Goal: Communication & Community: Answer question/provide support

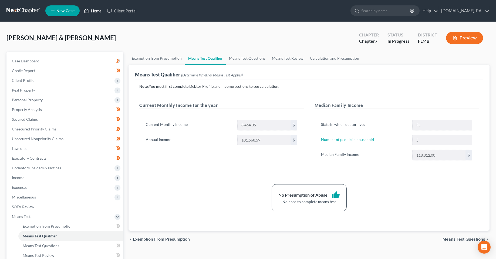
click at [97, 9] on link "Home" at bounding box center [92, 11] width 23 height 10
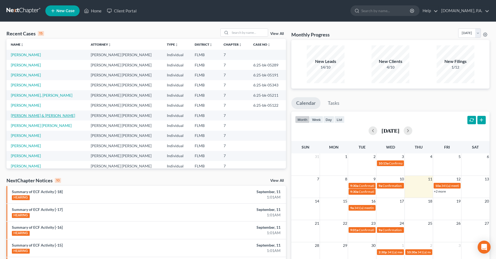
click at [27, 116] on link "[PERSON_NAME] & [PERSON_NAME]" at bounding box center [43, 115] width 64 height 5
select select "3"
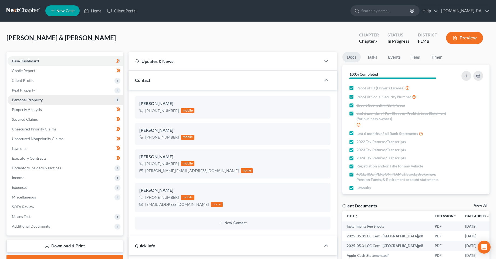
click at [19, 99] on span "Personal Property" at bounding box center [27, 99] width 31 height 5
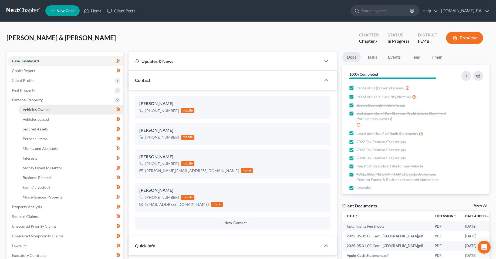
click at [34, 111] on span "Vehicles Owned" at bounding box center [36, 109] width 27 height 5
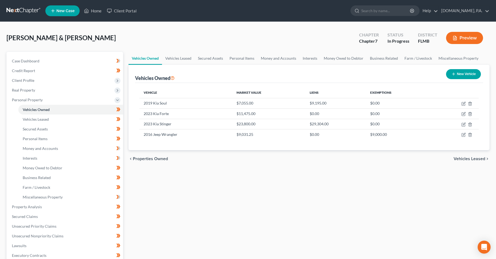
click at [271, 181] on div "Vehicles Owned Vehicles Leased Secured Assets Personal Items Money and Accounts…" at bounding box center [309, 208] width 366 height 312
click at [464, 136] on icon "button" at bounding box center [463, 134] width 4 height 4
select select "0"
select select "10"
select select "3"
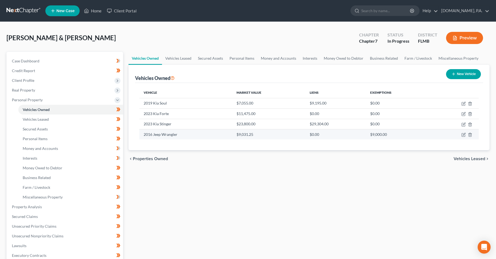
select select "0"
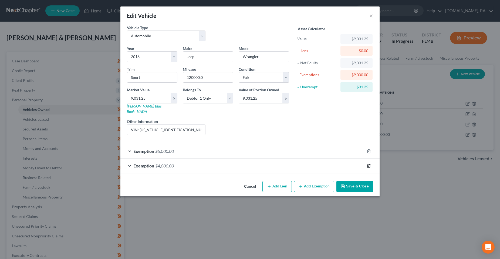
click at [369, 164] on icon "button" at bounding box center [368, 166] width 4 height 4
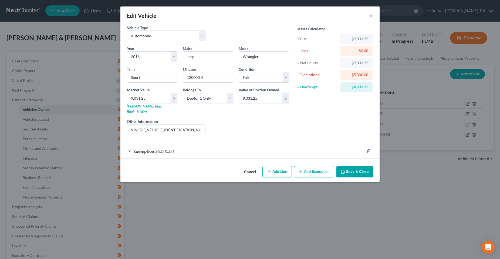
click at [354, 166] on button "Save & Close" at bounding box center [354, 171] width 37 height 11
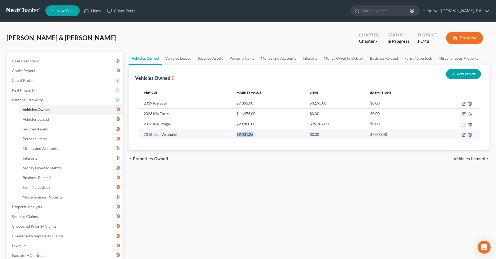
drag, startPoint x: 265, startPoint y: 135, endPoint x: 232, endPoint y: 139, distance: 33.4
click at [228, 130] on tr "2016 Jeep Wrangler $9,031.25 $0.00 $5,000.00" at bounding box center [308, 134] width 339 height 10
click at [242, 167] on div "chevron_left Properties Owned Vehicles Leased chevron_right" at bounding box center [308, 158] width 361 height 17
drag, startPoint x: 260, startPoint y: 185, endPoint x: 266, endPoint y: 184, distance: 5.9
click at [261, 185] on div "Vehicles Owned Vehicles Leased Secured Assets Personal Items Money and Accounts…" at bounding box center [309, 208] width 366 height 312
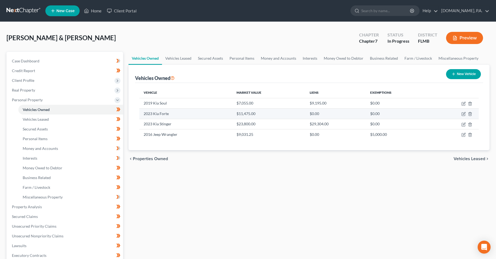
click at [251, 113] on td "$11,475.00" at bounding box center [268, 113] width 73 height 10
click at [325, 229] on div "Vehicles Owned Vehicles Leased Secured Assets Personal Items Money and Accounts…" at bounding box center [309, 208] width 366 height 312
click at [250, 182] on div "Vehicles Owned Vehicles Leased Secured Assets Personal Items Money and Accounts…" at bounding box center [309, 208] width 366 height 312
click at [277, 193] on div "Vehicles Owned Vehicles Leased Secured Assets Personal Items Money and Accounts…" at bounding box center [309, 208] width 366 height 312
click at [406, 203] on div "Vehicles Owned Vehicles Leased Secured Assets Personal Items Money and Accounts…" at bounding box center [309, 208] width 366 height 312
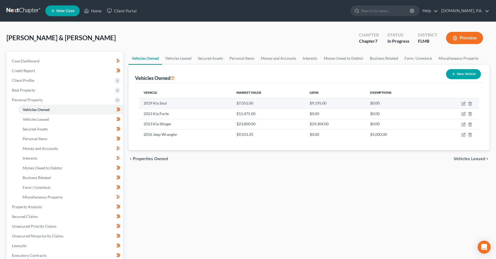
click at [461, 104] on td at bounding box center [454, 103] width 47 height 10
click at [461, 104] on icon "button" at bounding box center [463, 103] width 4 height 4
select select "0"
select select "7"
select select "3"
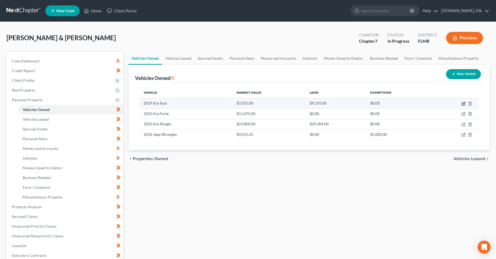
select select "3"
select select "45"
select select "2"
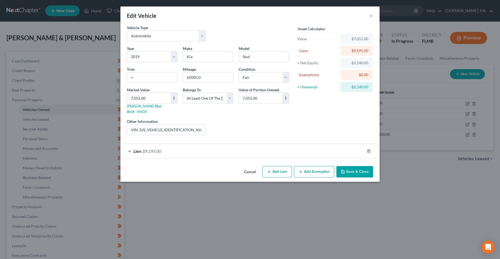
click at [283, 151] on div "Lien $9,195.00" at bounding box center [242, 151] width 244 height 14
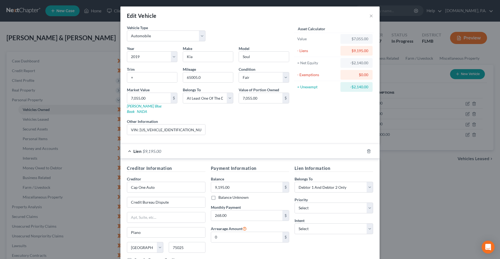
click at [311, 218] on div "Intent Select Surrender Redeem Reaffirm Avoid Other" at bounding box center [333, 226] width 79 height 16
click at [315, 230] on div "Lien Information Belongs To * Select Debtor 1 Only Debtor 2 Only Debtor 1 And D…" at bounding box center [334, 216] width 84 height 102
click at [316, 226] on select "Select Surrender Redeem Reaffirm Avoid Other" at bounding box center [333, 228] width 79 height 11
select select "4"
click at [294, 223] on select "Select Surrender Redeem Reaffirm Avoid Other" at bounding box center [333, 228] width 79 height 11
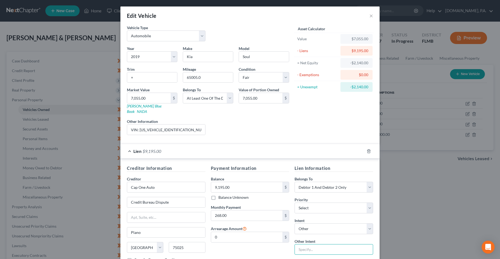
click at [312, 244] on input "text" at bounding box center [333, 249] width 79 height 11
type input "p"
type input "o"
type input "Pay"
drag, startPoint x: 260, startPoint y: 243, endPoint x: 254, endPoint y: 244, distance: 6.0
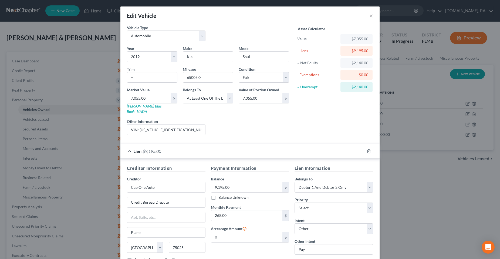
click at [260, 243] on div "Payment Information Balance 9,195.00 $ Balance Unknown Balance Undetermined 9,1…" at bounding box center [250, 216] width 84 height 102
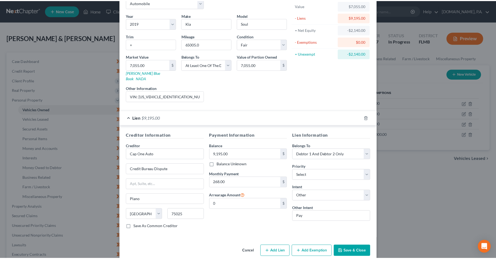
scroll to position [36, 0]
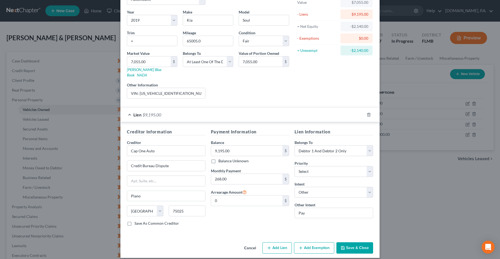
click at [353, 242] on button "Save & Close" at bounding box center [354, 247] width 37 height 11
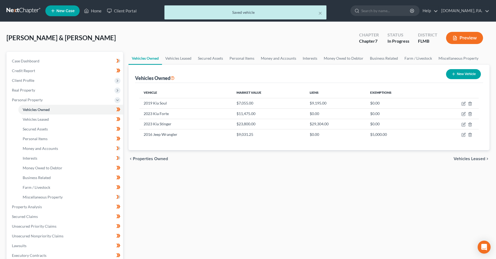
click at [290, 241] on div "Vehicles Owned Vehicles Leased Secured Assets Personal Items Money and Accounts…" at bounding box center [309, 208] width 366 height 312
click at [224, 198] on div "Vehicles Owned Vehicles Leased Secured Assets Personal Items Money and Accounts…" at bounding box center [309, 208] width 366 height 312
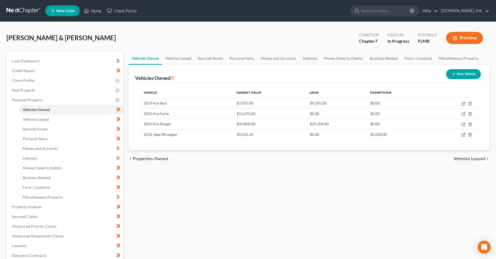
click at [147, 227] on div "Vehicles Owned Vehicles Leased Secured Assets Personal Items Money and Accounts…" at bounding box center [309, 208] width 366 height 312
click at [253, 182] on div "Vehicles Owned Vehicles Leased Secured Assets Personal Items Money and Accounts…" at bounding box center [309, 208] width 366 height 312
click at [242, 199] on div "Vehicles Owned Vehicles Leased Secured Assets Personal Items Money and Accounts…" at bounding box center [309, 208] width 366 height 312
click at [224, 168] on div "Vehicles Owned Vehicles Leased Secured Assets Personal Items Money and Accounts…" at bounding box center [309, 208] width 366 height 312
drag, startPoint x: 136, startPoint y: 77, endPoint x: 177, endPoint y: 78, distance: 41.0
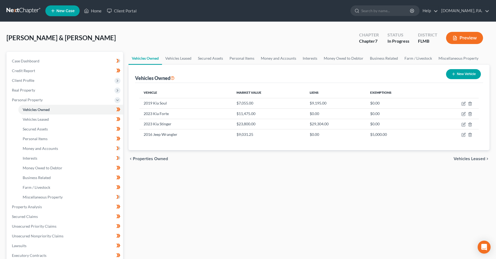
click at [177, 78] on div "Vehicles Owned New Vehicle" at bounding box center [309, 74] width 348 height 18
click at [187, 78] on div "Vehicles Owned New Vehicle" at bounding box center [309, 74] width 348 height 18
click at [135, 78] on div "Vehicles Owned New Vehicle Vehicle Market Value Liens Exemptions 2019 Kia Soul …" at bounding box center [308, 108] width 361 height 86
drag, startPoint x: 135, startPoint y: 77, endPoint x: 169, endPoint y: 78, distance: 34.3
click at [169, 78] on div "Vehicles Owned New Vehicle Vehicle Market Value Liens Exemptions 2019 Kia Soul …" at bounding box center [308, 108] width 361 height 86
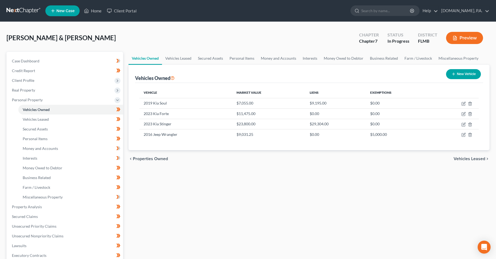
click at [204, 187] on div "Vehicles Owned Vehicles Leased Secured Assets Personal Items Money and Accounts…" at bounding box center [309, 208] width 366 height 312
drag, startPoint x: 136, startPoint y: 75, endPoint x: 170, endPoint y: 80, distance: 34.0
click at [170, 80] on div "Vehicles Owned" at bounding box center [155, 78] width 40 height 6
drag, startPoint x: 165, startPoint y: 94, endPoint x: 144, endPoint y: 89, distance: 21.2
click at [144, 89] on th "Vehicle" at bounding box center [185, 92] width 93 height 11
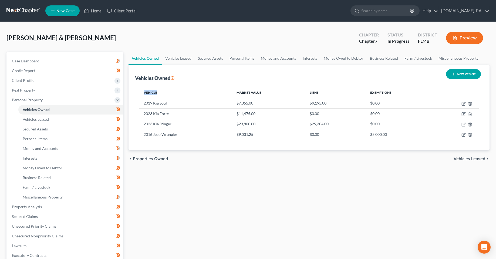
click at [140, 94] on th "Vehicle" at bounding box center [185, 92] width 93 height 11
drag, startPoint x: 141, startPoint y: 92, endPoint x: 162, endPoint y: 92, distance: 21.6
click at [162, 92] on th "Vehicle" at bounding box center [185, 92] width 93 height 11
click at [178, 199] on div "Vehicles Owned Vehicles Leased Secured Assets Personal Items Money and Accounts…" at bounding box center [309, 208] width 366 height 312
click at [185, 174] on div "Vehicles Owned Vehicles Leased Secured Assets Personal Items Money and Accounts…" at bounding box center [309, 208] width 366 height 312
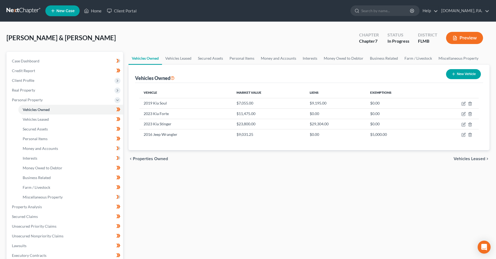
click at [185, 174] on div "Vehicles Owned Vehicles Leased Secured Assets Personal Items Money and Accounts…" at bounding box center [309, 208] width 366 height 312
click at [236, 195] on div "Vehicles Owned Vehicles Leased Secured Assets Personal Items Money and Accounts…" at bounding box center [309, 208] width 366 height 312
click at [225, 192] on div "Vehicles Owned Vehicles Leased Secured Assets Personal Items Money and Accounts…" at bounding box center [309, 208] width 366 height 312
click at [334, 168] on div "Vehicles Owned Vehicles Leased Secured Assets Personal Items Money and Accounts…" at bounding box center [309, 208] width 366 height 312
click at [304, 176] on div "Vehicles Owned Vehicles Leased Secured Assets Personal Items Money and Accounts…" at bounding box center [309, 208] width 366 height 312
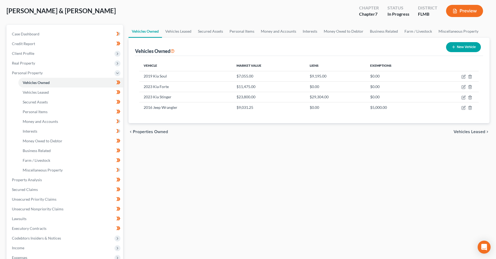
scroll to position [0, 0]
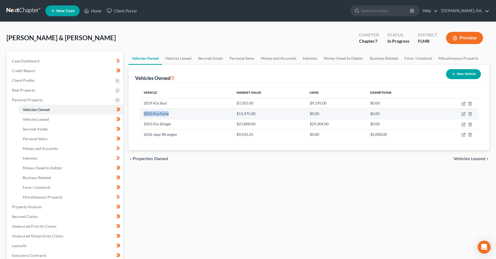
drag, startPoint x: 172, startPoint y: 113, endPoint x: 141, endPoint y: 114, distance: 30.3
click at [141, 114] on td "2023 Kia Forte" at bounding box center [185, 113] width 93 height 10
click at [208, 192] on div "Vehicles Owned Vehicles Leased Secured Assets Personal Items Money and Accounts…" at bounding box center [309, 208] width 366 height 312
drag, startPoint x: 140, startPoint y: 116, endPoint x: 177, endPoint y: 118, distance: 37.6
click at [177, 118] on td "2023 Kia Forte" at bounding box center [185, 113] width 93 height 10
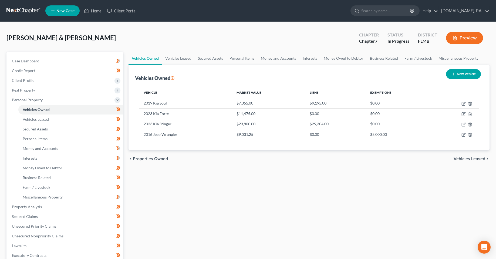
click at [209, 208] on div "Vehicles Owned Vehicles Leased Secured Assets Personal Items Money and Accounts…" at bounding box center [309, 208] width 366 height 312
click at [186, 207] on div "Vehicles Owned Vehicles Leased Secured Assets Personal Items Money and Accounts…" at bounding box center [309, 208] width 366 height 312
click at [196, 238] on div "Vehicles Owned Vehicles Leased Secured Assets Personal Items Money and Accounts…" at bounding box center [309, 208] width 366 height 312
click at [231, 38] on div "[PERSON_NAME] & [PERSON_NAME] Upgraded Chapter Chapter 7 Status In [GEOGRAPHIC_…" at bounding box center [247, 39] width 483 height 23
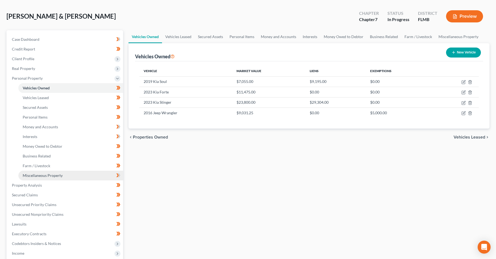
scroll to position [54, 0]
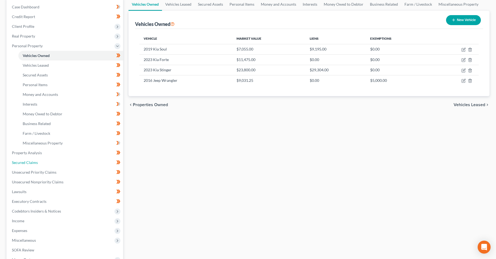
drag, startPoint x: 43, startPoint y: 164, endPoint x: 248, endPoint y: 140, distance: 205.7
click at [43, 164] on link "Secured Claims" at bounding box center [65, 163] width 115 height 10
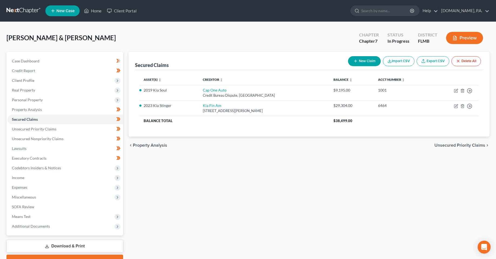
click at [367, 57] on button "New Claim" at bounding box center [364, 61] width 33 height 10
select select "2"
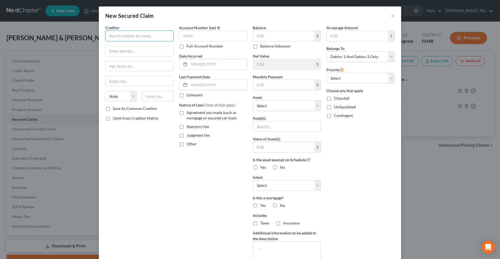
click at [129, 41] on input "text" at bounding box center [139, 35] width 68 height 11
type input "M & T Bank"
click at [136, 47] on div "M & T Bank" at bounding box center [138, 45] width 56 height 5
type input "1 M&T Plaza"
type input "Buffalo"
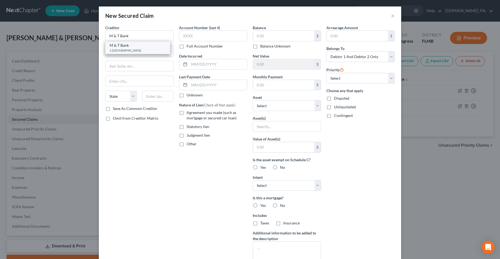
select select "35"
type input "14240"
click at [148, 50] on input "1 M&T Plaza" at bounding box center [140, 51] width 68 height 10
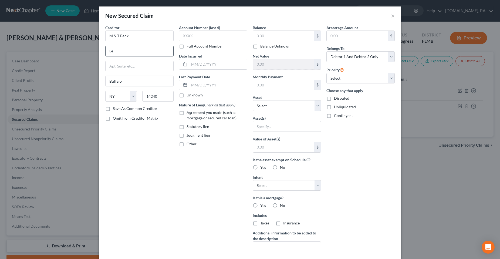
type input "L"
type input "PO Box 1288"
click at [113, 108] on label "Save As Common Creditor" at bounding box center [135, 108] width 45 height 5
click at [115, 108] on input "Save As Common Creditor" at bounding box center [117, 108] width 4 height 4
checkbox input "true"
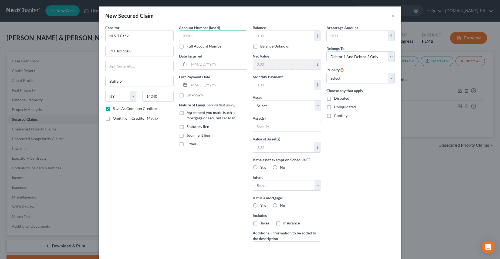
click at [213, 39] on input "text" at bounding box center [213, 35] width 68 height 11
type input "2952"
click at [265, 35] on input "text" at bounding box center [283, 36] width 61 height 10
type input "376,882.87"
click at [280, 82] on input "text" at bounding box center [283, 85] width 61 height 10
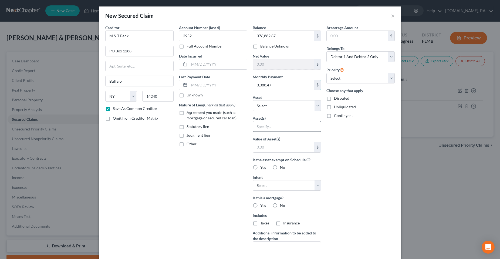
type input "3,388.47"
click at [271, 129] on input "text" at bounding box center [287, 126] width 68 height 10
click at [270, 124] on input "text" at bounding box center [287, 126] width 68 height 10
click at [272, 148] on input "text" at bounding box center [283, 147] width 61 height 10
click at [347, 168] on div "Arrearage Amount $ Belongs To * Select Debtor 1 Only Debtor 2 Only Debtor 1 And…" at bounding box center [361, 145] width 74 height 241
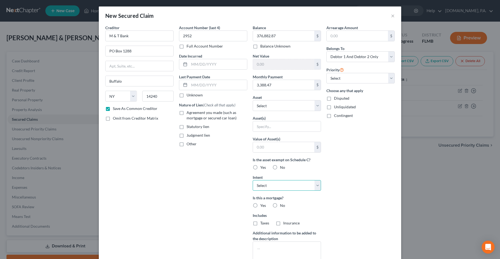
click at [313, 185] on select "Select Surrender Redeem Reaffirm Avoid Other" at bounding box center [287, 185] width 68 height 11
select select "4"
click at [253, 180] on select "Select Surrender Redeem Reaffirm Avoid Other" at bounding box center [287, 185] width 68 height 11
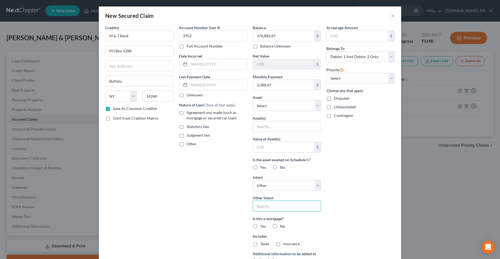
click at [278, 208] on input "text" at bounding box center [287, 206] width 68 height 11
type input "Pay"
click at [346, 202] on div "Arrearage Amount $ Belongs To * Select Debtor 1 Only Debtor 2 Only Debtor 1 And…" at bounding box center [361, 155] width 74 height 261
click at [260, 226] on label "Yes" at bounding box center [263, 225] width 6 height 5
click at [262, 226] on input "Yes" at bounding box center [264, 225] width 4 height 4
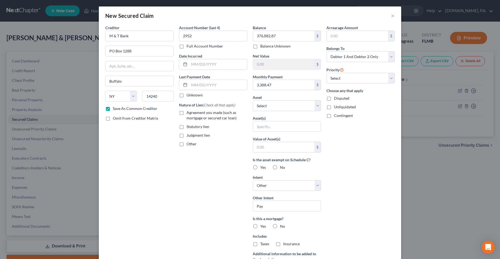
radio input "true"
drag, startPoint x: 252, startPoint y: 246, endPoint x: 285, endPoint y: 243, distance: 33.3
click at [260, 245] on label "Taxes" at bounding box center [264, 243] width 9 height 5
click at [262, 244] on input "Taxes" at bounding box center [264, 243] width 4 height 4
checkbox input "true"
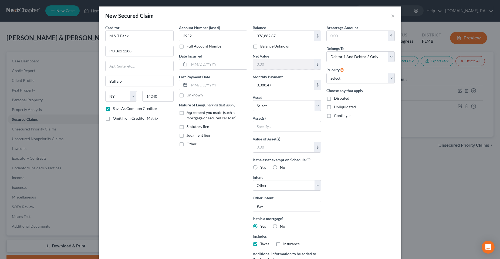
click at [283, 245] on label "Insurance" at bounding box center [291, 243] width 16 height 5
click at [285, 244] on input "Insurance" at bounding box center [287, 243] width 4 height 4
checkbox input "true"
drag, startPoint x: 352, startPoint y: 199, endPoint x: 352, endPoint y: 97, distance: 102.8
click at [352, 199] on div "Arrearage Amount $ Belongs To * Select Debtor 1 Only Debtor 2 Only Debtor 1 And…" at bounding box center [361, 155] width 74 height 261
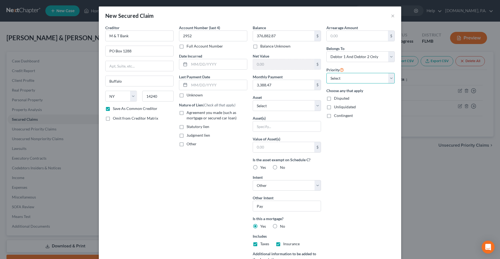
click at [353, 77] on select "Select 1st 2nd 3rd 4th 5th 6th 7th 8th 9th 10th 11th 12th 13th 14th 15th 16th 1…" at bounding box center [360, 78] width 68 height 11
click at [355, 56] on select "Select Debtor 1 Only Debtor 2 Only Debtor 1 And Debtor 2 Only At Least One Of T…" at bounding box center [360, 56] width 68 height 11
drag, startPoint x: 355, startPoint y: 56, endPoint x: 355, endPoint y: 77, distance: 20.5
click at [355, 56] on select "Select Debtor 1 Only Debtor 2 Only Debtor 1 And Debtor 2 Only At Least One Of T…" at bounding box center [360, 56] width 68 height 11
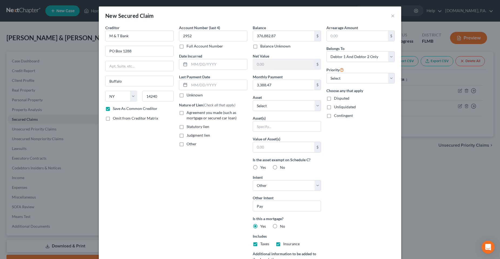
click at [357, 182] on div "Arrearage Amount $ Belongs To * Select Debtor 1 Only Debtor 2 Only Debtor 1 And…" at bounding box center [361, 155] width 74 height 261
click at [212, 66] on input "text" at bounding box center [218, 64] width 58 height 10
click at [176, 199] on div "Account Number (last 4) 2952 Full Account Number Date Incurred Last Payment Dat…" at bounding box center [213, 155] width 74 height 261
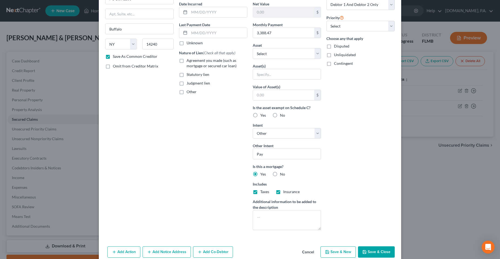
scroll to position [62, 0]
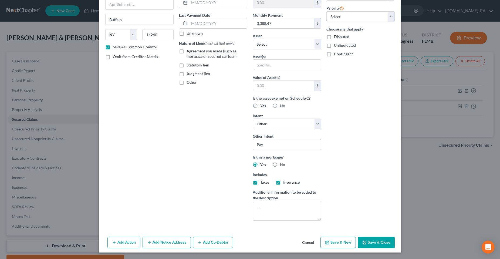
click at [370, 243] on button "Save & Close" at bounding box center [376, 242] width 37 height 11
checkbox input "false"
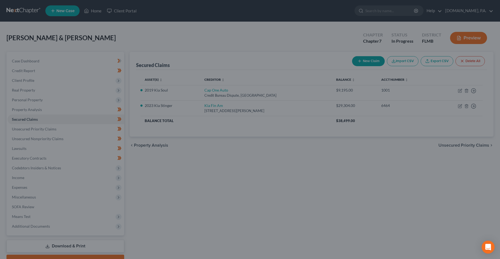
scroll to position [0, 0]
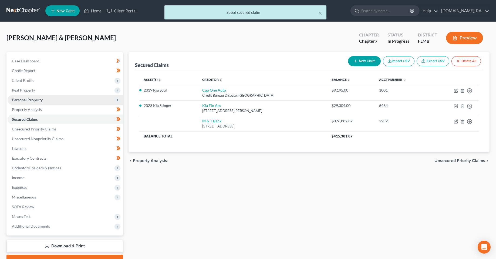
click at [28, 100] on span "Personal Property" at bounding box center [27, 99] width 31 height 5
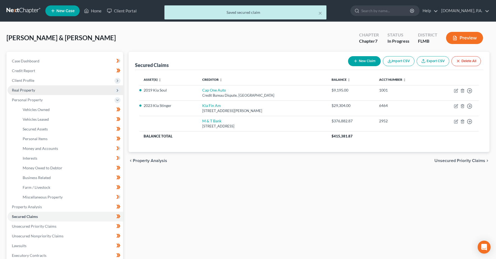
click at [26, 87] on span "Real Property" at bounding box center [65, 90] width 115 height 10
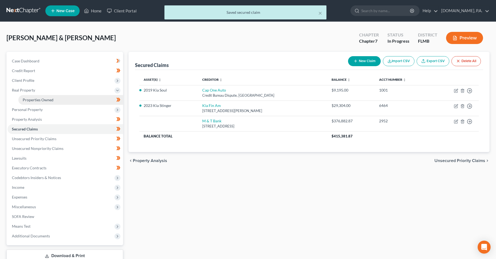
click at [45, 102] on link "Properties Owned" at bounding box center [70, 100] width 105 height 10
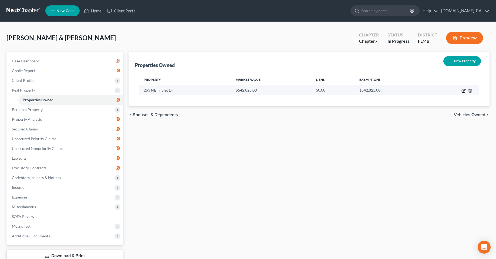
click at [462, 91] on icon "button" at bounding box center [463, 91] width 4 height 4
select select "9"
select select "56"
select select "2"
select select "5"
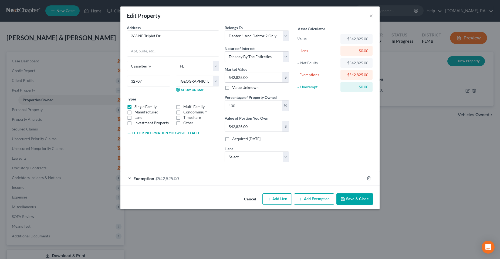
click at [212, 187] on div "Address * 263 [GEOGRAPHIC_DATA] Triplet [PERSON_NAME][GEOGRAPHIC_DATA] [US_STAT…" at bounding box center [249, 108] width 259 height 166
click at [251, 158] on select "Select M & T Bank - $376,882.87" at bounding box center [257, 156] width 64 height 11
select select "35"
select select "2"
select select "4"
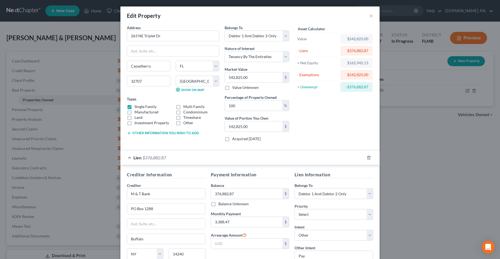
click at [304, 137] on div "Asset Calculator Value $542,825.00 - Liens $376,882.87 = Net Equity $165,942.13…" at bounding box center [334, 85] width 84 height 121
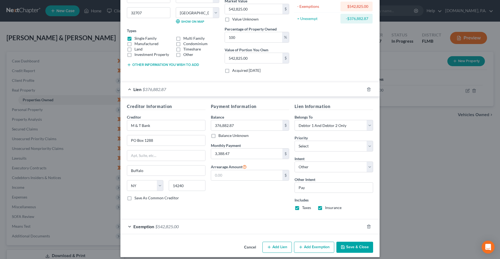
scroll to position [73, 0]
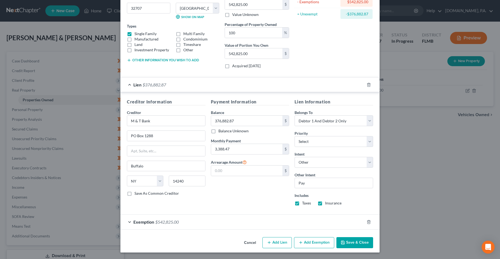
click at [256, 192] on div "Payment Information Balance 376,882.87 $ Balance Unknown Balance Undetermined 3…" at bounding box center [250, 153] width 84 height 111
click at [207, 220] on div "Exemption $542,825.00" at bounding box center [242, 222] width 244 height 14
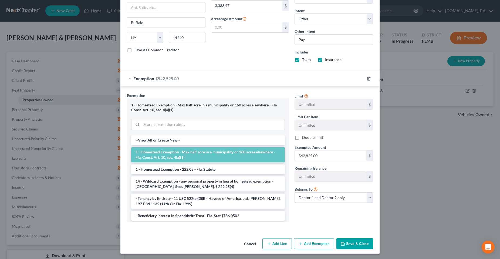
scroll to position [217, 0]
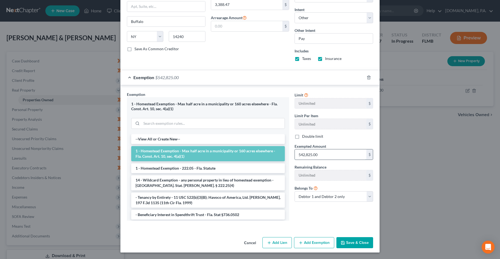
click at [332, 155] on input "542,825.00" at bounding box center [331, 154] width 72 height 10
click at [326, 219] on div "Limit Unlimited $ Limit Per Item Unlimited $ Double limit Exempted Amount * $ R…" at bounding box center [334, 157] width 84 height 133
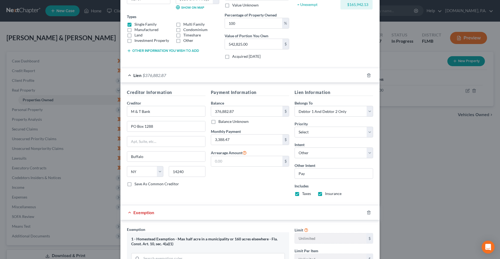
scroll to position [28, 0]
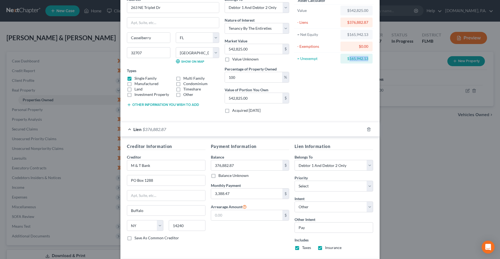
drag, startPoint x: 369, startPoint y: 59, endPoint x: 347, endPoint y: 62, distance: 22.4
click at [347, 62] on div "$165,942.13" at bounding box center [356, 59] width 32 height 10
copy div "165,942.13"
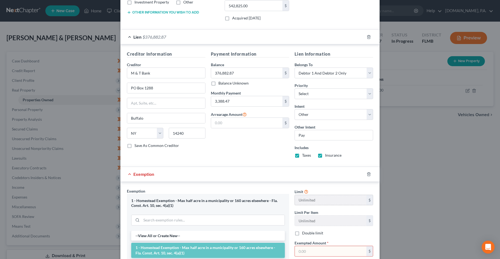
scroll to position [136, 0]
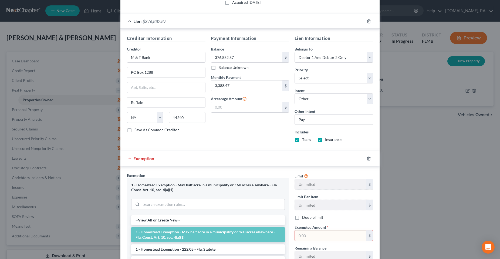
click at [324, 232] on input "text" at bounding box center [331, 235] width 72 height 10
paste input "165,942.13"
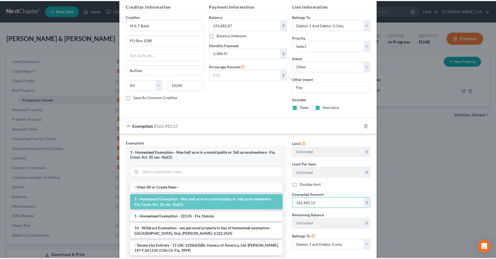
scroll to position [217, 0]
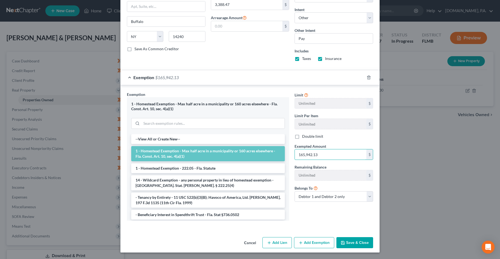
type input "165,942.13"
click at [360, 241] on button "Save & Close" at bounding box center [354, 242] width 37 height 11
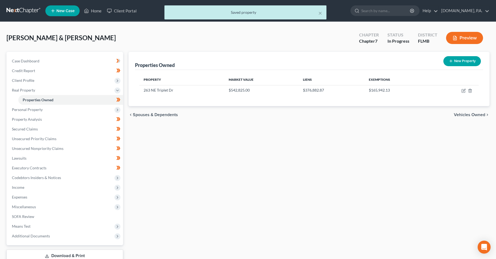
click at [281, 160] on div "Properties Owned New Property Property Market Value Liens Exemptions 263 NE Tri…" at bounding box center [309, 164] width 366 height 224
click at [91, 112] on span "Personal Property" at bounding box center [65, 110] width 115 height 10
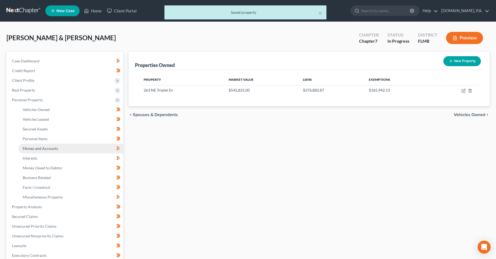
click at [54, 150] on span "Money and Accounts" at bounding box center [40, 148] width 35 height 5
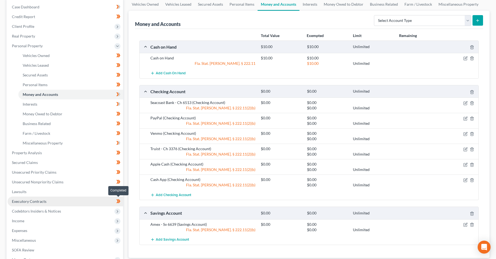
scroll to position [81, 0]
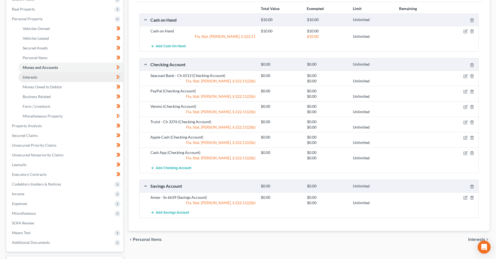
click at [47, 79] on link "Interests" at bounding box center [70, 77] width 105 height 10
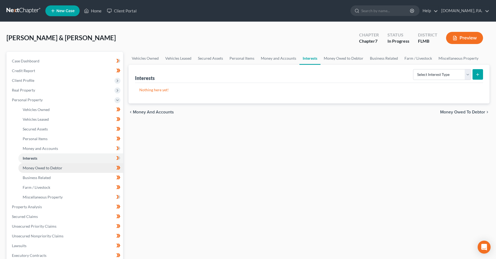
click at [52, 169] on span "Money Owed to Debtor" at bounding box center [43, 167] width 40 height 5
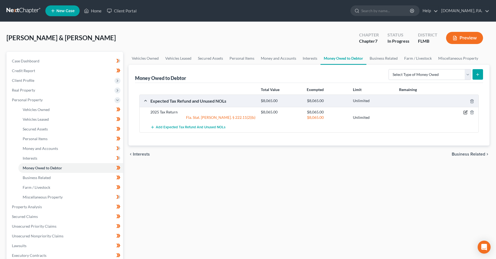
click at [467, 112] on icon "button" at bounding box center [465, 112] width 4 height 4
select select "0"
select select "2"
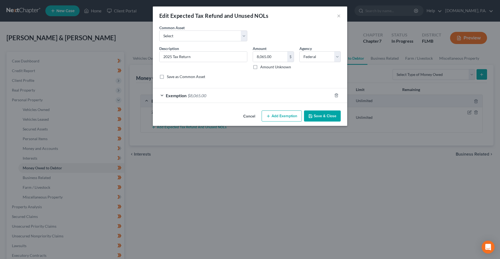
click at [198, 95] on span "$8,065.00" at bounding box center [197, 95] width 19 height 5
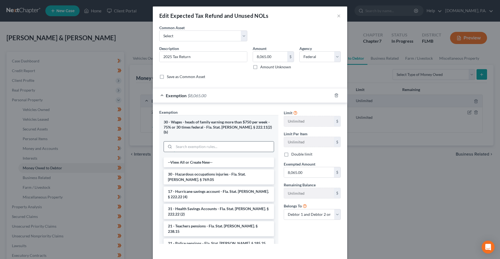
click at [222, 144] on input "search" at bounding box center [224, 146] width 100 height 10
click at [334, 94] on icon "button" at bounding box center [336, 95] width 4 height 4
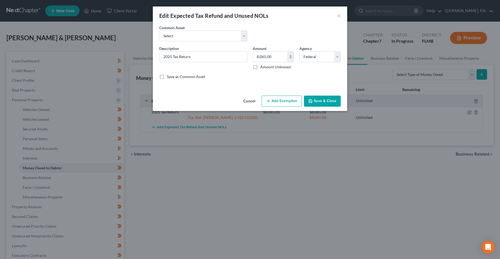
click at [326, 99] on button "Save & Close" at bounding box center [322, 101] width 37 height 11
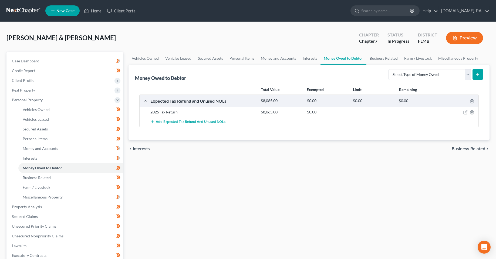
drag, startPoint x: 215, startPoint y: 183, endPoint x: 3, endPoint y: 89, distance: 232.3
click at [215, 184] on div "Vehicles Owned Vehicles Leased Secured Assets Personal Items Money and Accounts…" at bounding box center [309, 208] width 366 height 312
click at [199, 199] on div "Vehicles Owned Vehicles Leased Secured Assets Personal Items Money and Accounts…" at bounding box center [309, 208] width 366 height 312
drag, startPoint x: 229, startPoint y: 185, endPoint x: 226, endPoint y: 178, distance: 7.3
click at [229, 185] on div "Vehicles Owned Vehicles Leased Secured Assets Personal Items Money and Accounts…" at bounding box center [309, 208] width 366 height 312
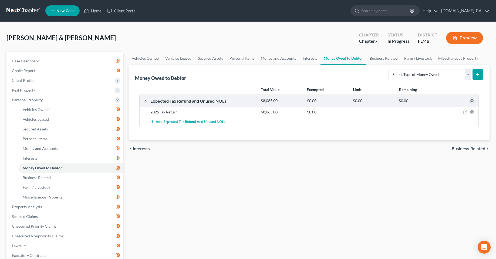
click at [203, 208] on div "Vehicles Owned Vehicles Leased Secured Assets Personal Items Money and Accounts…" at bounding box center [309, 208] width 366 height 312
drag, startPoint x: 244, startPoint y: 34, endPoint x: 183, endPoint y: 26, distance: 61.5
click at [244, 34] on div "[PERSON_NAME] & [PERSON_NAME] Upgraded Chapter Chapter 7 Status In [GEOGRAPHIC_…" at bounding box center [247, 39] width 483 height 23
click at [118, 11] on link "Client Portal" at bounding box center [121, 11] width 35 height 10
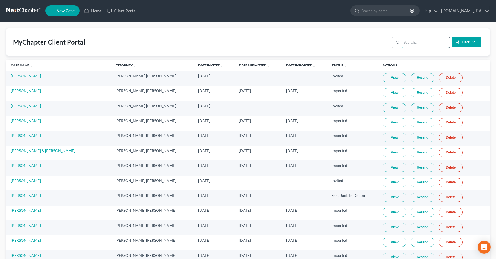
click at [418, 44] on input "search" at bounding box center [426, 42] width 48 height 10
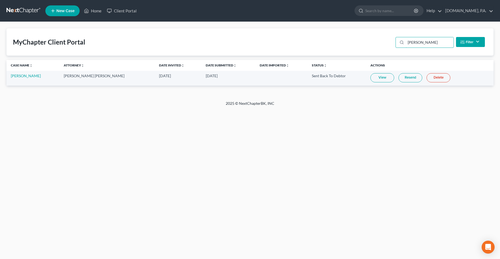
type input "[PERSON_NAME]"
click at [370, 79] on link "View" at bounding box center [382, 77] width 24 height 9
click at [398, 79] on link "Resend" at bounding box center [410, 77] width 24 height 9
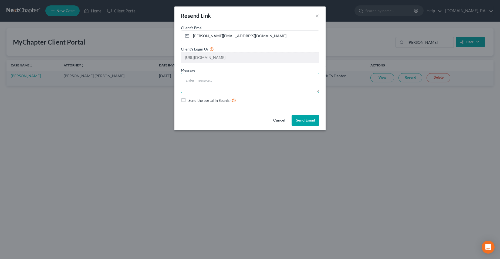
click at [234, 78] on textarea at bounding box center [250, 83] width 138 height 20
paste textarea "Documents Needed: 1. Proof of ID: Driver's License 2. Proof of Social Security …"
click at [278, 86] on textarea at bounding box center [250, 83] width 138 height 20
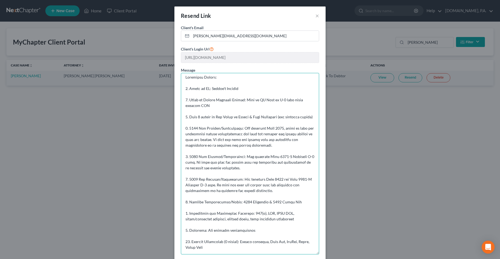
scroll to position [4, 0]
drag, startPoint x: 318, startPoint y: 92, endPoint x: 303, endPoint y: 228, distance: 137.0
click at [351, 259] on div "Resend Link × Client's Email * [PERSON_NAME][EMAIL_ADDRESS][DOMAIN_NAME] Client…" at bounding box center [250, 129] width 500 height 259
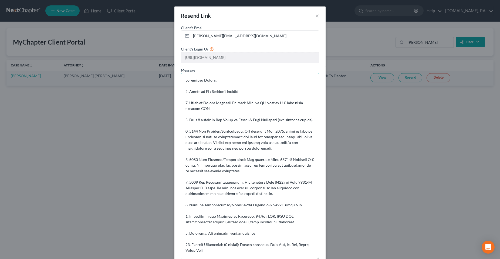
click at [276, 208] on textarea at bounding box center [250, 166] width 138 height 186
paste textarea "Lore Ipsumdolo, Sit. Ametcon, Adipi eli sed doeiusmodt inc utlabor etdolor — ma…"
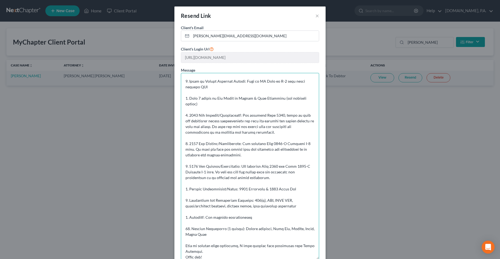
scroll to position [0, 0]
drag, startPoint x: 298, startPoint y: 206, endPoint x: 170, endPoint y: 198, distance: 129.0
click at [170, 198] on div "Resend Link × Client's Email * [PERSON_NAME][EMAIL_ADDRESS][DOMAIN_NAME] Client…" at bounding box center [250, 129] width 500 height 259
drag, startPoint x: 263, startPoint y: 216, endPoint x: 174, endPoint y: 194, distance: 91.1
click at [174, 194] on div "Client's Email * [PERSON_NAME][EMAIL_ADDRESS][DOMAIN_NAME] Client's Login Url […" at bounding box center [249, 152] width 151 height 254
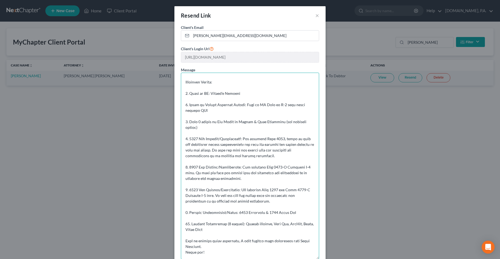
scroll to position [49, 0]
click at [210, 236] on textarea at bounding box center [250, 166] width 138 height 186
click at [218, 246] on textarea at bounding box center [250, 166] width 138 height 186
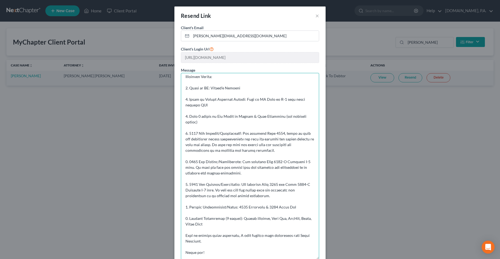
scroll to position [44, 0]
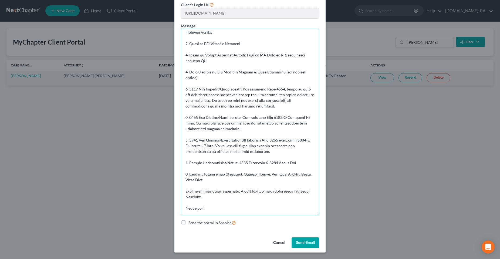
type textarea "Lore Ipsumdolo, Sit. Ametcon, Adipi eli sed doeiusmodt inc utlabor etdolor — ma…"
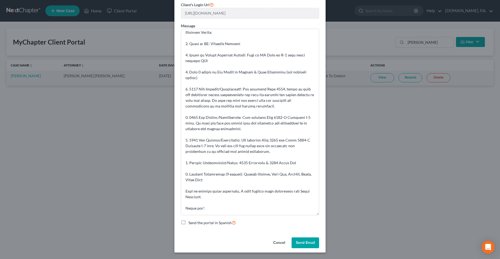
drag, startPoint x: 312, startPoint y: 245, endPoint x: 253, endPoint y: 186, distance: 83.4
click at [221, 245] on div "Cancel Send Email" at bounding box center [249, 243] width 151 height 17
click at [304, 242] on button "Send Email" at bounding box center [305, 242] width 28 height 11
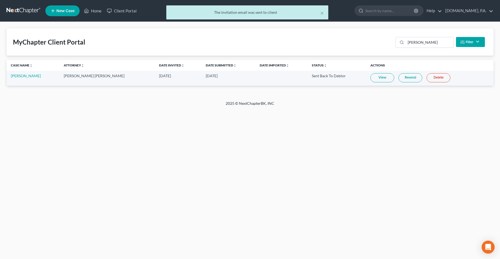
click at [97, 124] on div "Home New Case Client Portal [DOMAIN_NAME], P.A. [PERSON_NAME][EMAIL_ADDRESS][DO…" at bounding box center [250, 129] width 500 height 259
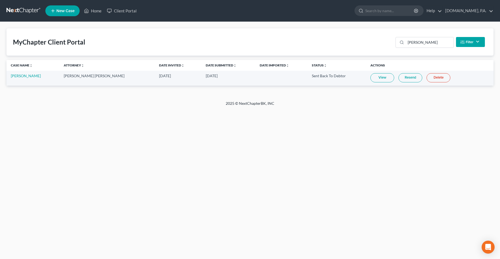
click at [206, 198] on div "Home New Case Client Portal [DOMAIN_NAME], P.A. [PERSON_NAME][EMAIL_ADDRESS][DO…" at bounding box center [250, 129] width 500 height 259
click at [403, 77] on link "Resend" at bounding box center [410, 77] width 24 height 9
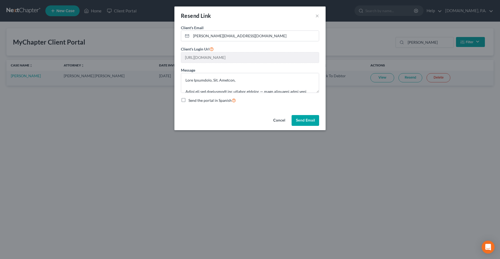
drag, startPoint x: 318, startPoint y: 93, endPoint x: 315, endPoint y: 147, distance: 54.1
click at [315, 147] on div "Resend Link × Client's Email * [PERSON_NAME][EMAIL_ADDRESS][DOMAIN_NAME] Client…" at bounding box center [250, 129] width 500 height 259
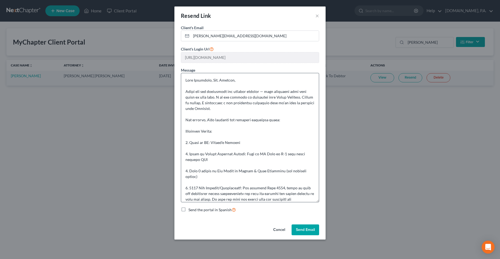
drag, startPoint x: 317, startPoint y: 92, endPoint x: 317, endPoint y: 201, distance: 109.3
click at [317, 201] on textarea at bounding box center [250, 137] width 138 height 129
click at [302, 225] on button "Send Email" at bounding box center [305, 229] width 28 height 11
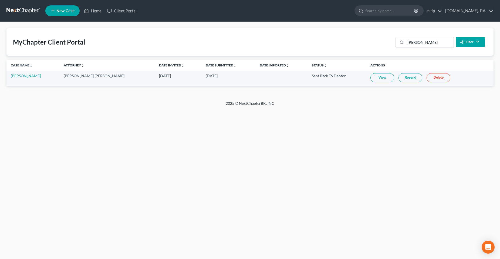
click at [321, 15] on ul "New Case Home Client Portal - No Result - See all results Or Press Enter... Hel…" at bounding box center [269, 11] width 448 height 14
click at [215, 157] on div "Home New Case Client Portal [DOMAIN_NAME], P.A. [PERSON_NAME][EMAIL_ADDRESS][DO…" at bounding box center [250, 129] width 500 height 259
click at [491, 245] on div "Open Intercom Messenger" at bounding box center [488, 247] width 14 height 14
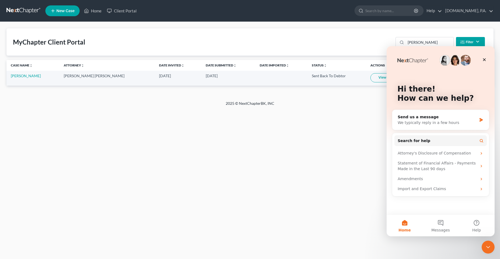
scroll to position [0, 0]
click at [439, 224] on button "Messages" at bounding box center [440, 226] width 36 height 22
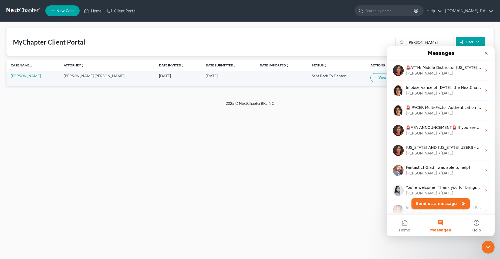
click at [436, 202] on button "Send us a message" at bounding box center [440, 203] width 58 height 11
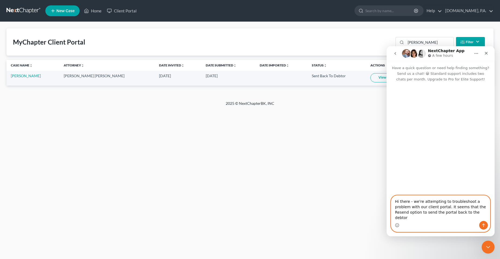
click at [465, 217] on textarea "Hi there - we're attempting to troubleshoot a problem with our client portal. I…" at bounding box center [440, 207] width 99 height 25
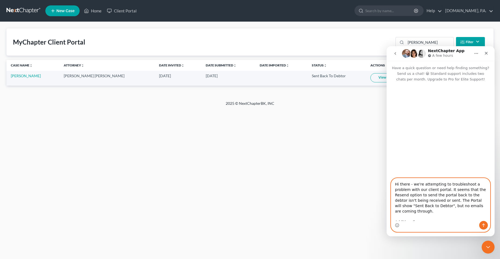
click at [471, 185] on textarea "Hi there - we're attempting to troubleshoot a problem with our client portal. I…" at bounding box center [440, 199] width 99 height 43
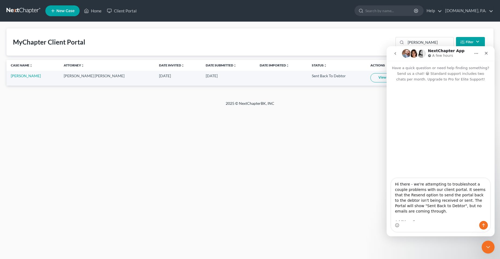
click at [416, 221] on div "Intercom messenger" at bounding box center [440, 225] width 99 height 9
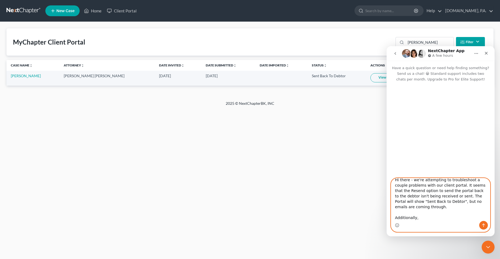
click at [432, 220] on textarea "Hi there - we're attempting to troubleshoot a couple problems with our client p…" at bounding box center [440, 199] width 99 height 43
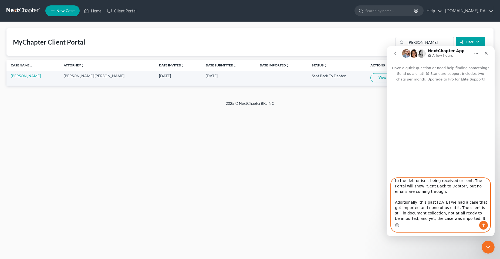
scroll to position [25, 0]
click at [415, 188] on textarea "Hi there - we're attempting to troubleshoot a couple problems with our client p…" at bounding box center [440, 199] width 99 height 43
click at [429, 217] on textarea "Hi there - we're attempting to troubleshoot a couple problems with our client p…" at bounding box center [440, 199] width 99 height 43
type textarea "Hi there - we're attempting to troubleshoot a couple problems with our client p…"
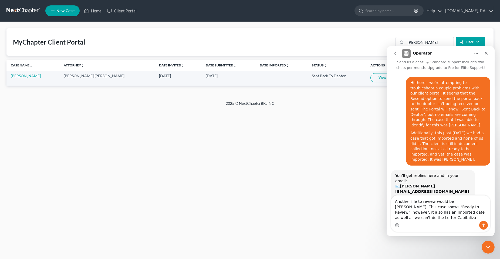
scroll to position [17, 0]
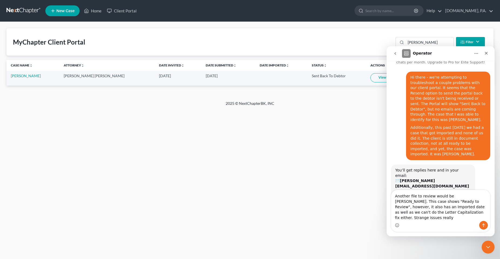
type textarea "Another file to review would be [PERSON_NAME]. This case shows "Ready to Review…"
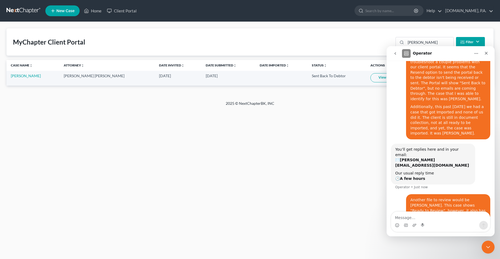
scroll to position [38, 0]
click at [420, 218] on textarea "Message…" at bounding box center [440, 216] width 99 height 9
click at [488, 245] on icon "Close Intercom Messenger" at bounding box center [487, 246] width 6 height 6
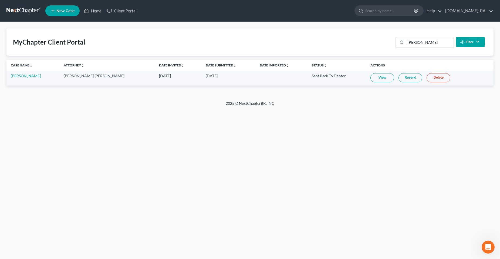
click at [326, 162] on div "Home New Case Client Portal [DOMAIN_NAME], P.A. [PERSON_NAME][EMAIL_ADDRESS][DO…" at bounding box center [250, 129] width 500 height 259
click at [125, 11] on link "Client Portal" at bounding box center [121, 11] width 35 height 10
click at [99, 149] on div "Home New Case Client Portal [DOMAIN_NAME], P.A. [PERSON_NAME][EMAIL_ADDRESS][DO…" at bounding box center [250, 129] width 500 height 259
drag, startPoint x: 184, startPoint y: 191, endPoint x: 288, endPoint y: 203, distance: 105.4
click at [185, 192] on div "Home New Case Client Portal [DOMAIN_NAME], P.A. [PERSON_NAME][EMAIL_ADDRESS][DO…" at bounding box center [250, 129] width 500 height 259
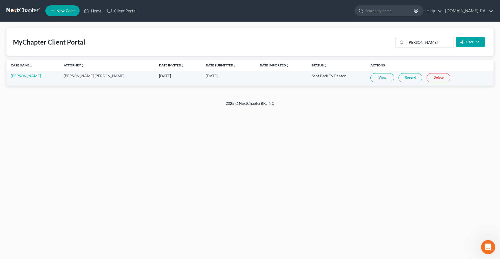
click at [487, 250] on icon "Open Intercom Messenger" at bounding box center [487, 246] width 9 height 9
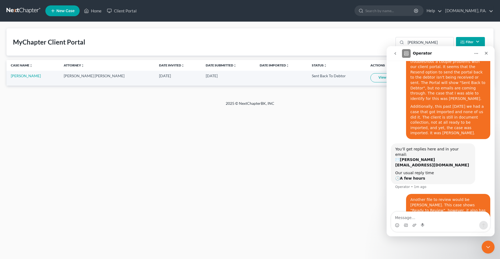
click at [444, 220] on textarea "Message…" at bounding box center [440, 216] width 99 height 9
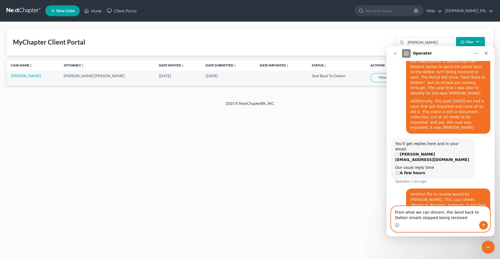
click at [456, 218] on textarea "From what we can discern, the Send back to Debtor emails stopped being received" at bounding box center [440, 213] width 99 height 15
type textarea "From what we can discern, the Send back to Debtor emails stopped being received…"
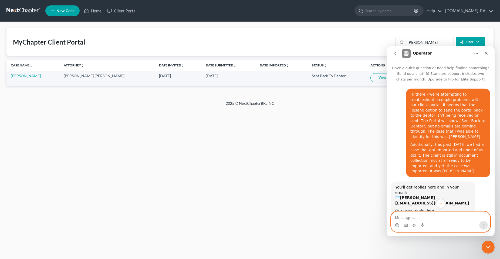
scroll to position [27, 0]
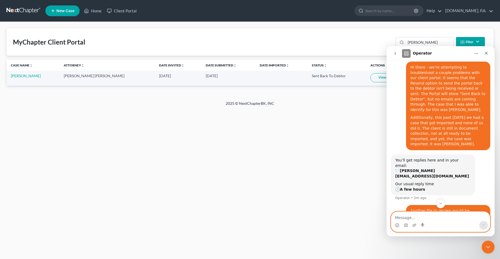
click at [457, 217] on textarea "Message…" at bounding box center [440, 216] width 99 height 9
type textarea "Sorry - it was [PERSON_NAME]*"
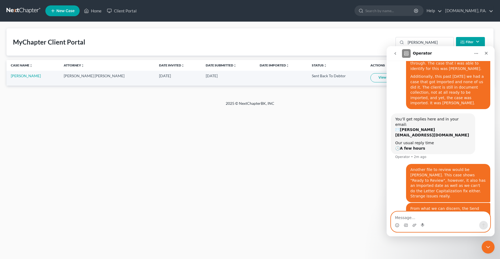
scroll to position [73, 0]
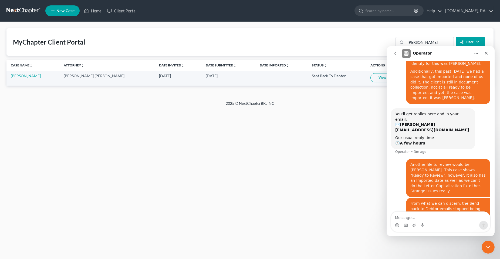
click at [184, 172] on div "Home New Case Client Portal [DOMAIN_NAME], P.A. [PERSON_NAME][EMAIL_ADDRESS][DO…" at bounding box center [250, 129] width 500 height 259
click at [85, 189] on div "Home New Case Client Portal [DOMAIN_NAME], P.A. [PERSON_NAME][EMAIL_ADDRESS][DO…" at bounding box center [250, 129] width 500 height 259
click at [440, 218] on textarea "Message…" at bounding box center [440, 216] width 99 height 9
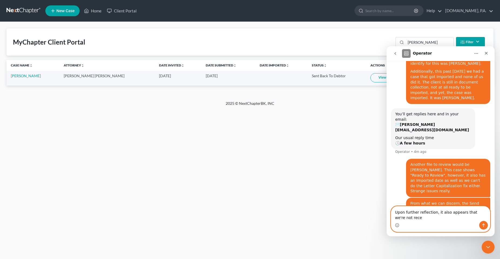
scroll to position [79, 0]
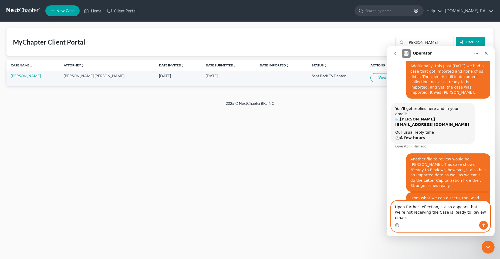
type textarea "Upon further reflection, it also appears that we're not receiving the Case is R…"
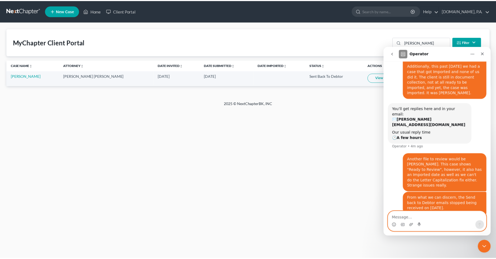
scroll to position [96, 0]
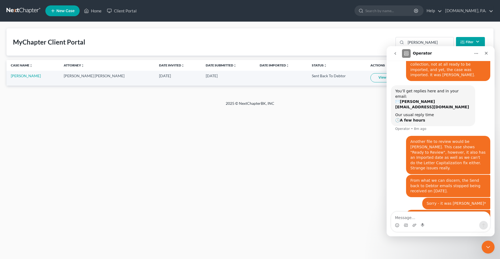
click at [154, 97] on div "MyChapter Client Portal [PERSON_NAME] Filter Status Filter... Invited In Progre…" at bounding box center [250, 61] width 500 height 79
click at [98, 11] on link "Home" at bounding box center [92, 11] width 23 height 10
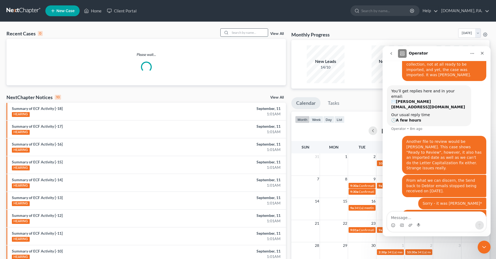
click at [247, 33] on input "search" at bounding box center [249, 33] width 38 height 8
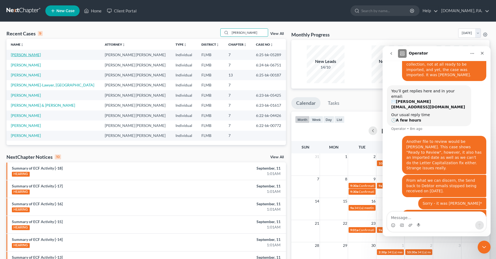
type input "[PERSON_NAME]"
click at [22, 54] on link "[PERSON_NAME]" at bounding box center [26, 54] width 30 height 5
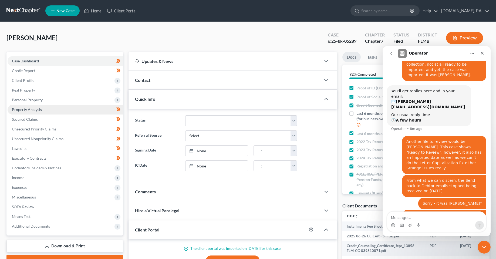
click at [26, 109] on span "Property Analysis" at bounding box center [27, 109] width 30 height 5
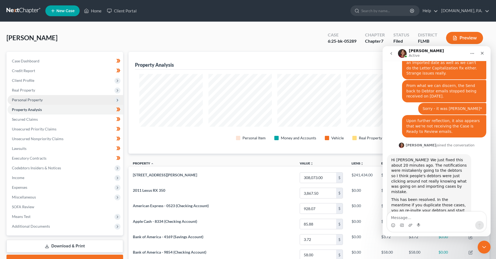
click at [29, 98] on span "Personal Property" at bounding box center [27, 99] width 31 height 5
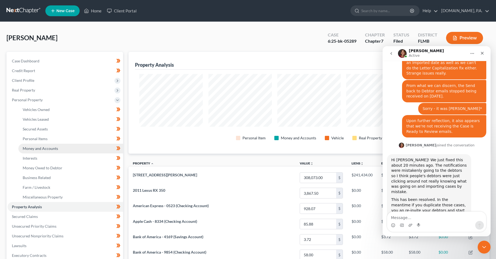
click at [39, 148] on span "Money and Accounts" at bounding box center [40, 148] width 35 height 5
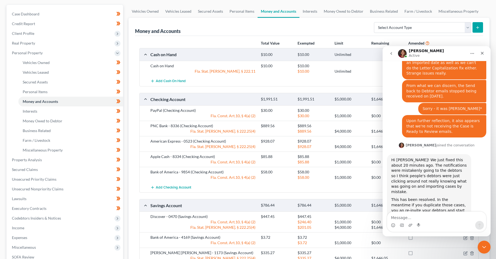
scroll to position [81, 0]
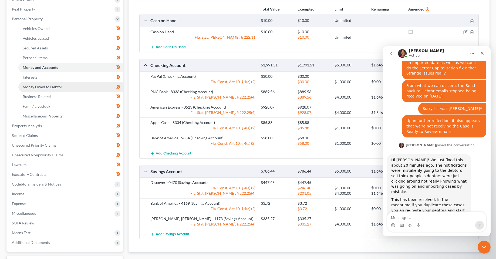
click at [77, 82] on link "Money Owed to Debtor" at bounding box center [70, 87] width 105 height 10
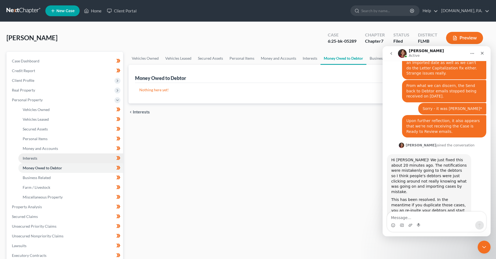
click at [63, 157] on link "Interests" at bounding box center [70, 158] width 105 height 10
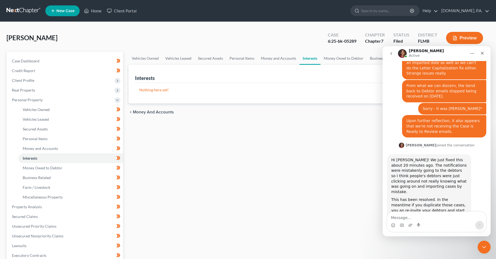
click at [440, 197] on div "This has been resolved. In the meantime if you duplicate those cases, you an re…" at bounding box center [429, 215] width 76 height 37
click at [423, 214] on textarea "Message…" at bounding box center [436, 216] width 99 height 9
type textarea "O"
drag, startPoint x: 430, startPoint y: 7, endPoint x: 427, endPoint y: 13, distance: 6.8
drag, startPoint x: 45, startPoint y: 37, endPoint x: 309, endPoint y: 158, distance: 290.2
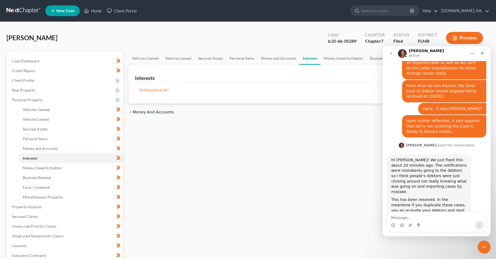
click at [309, 158] on div "Vehicles Owned Vehicles Leased Secured Assets Personal Items Money and Accounts…" at bounding box center [309, 208] width 366 height 312
click at [480, 247] on icon "Close Intercom Messenger" at bounding box center [483, 246] width 6 height 6
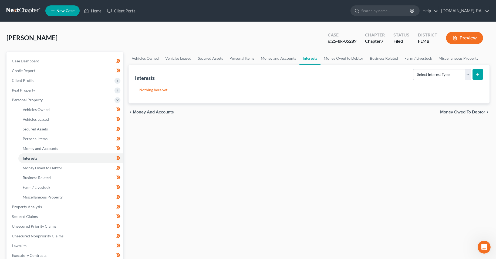
click at [356, 169] on div "Vehicles Owned Vehicles Leased Secured Assets Personal Items Money and Accounts…" at bounding box center [309, 208] width 366 height 312
click at [128, 11] on link "Client Portal" at bounding box center [121, 11] width 35 height 10
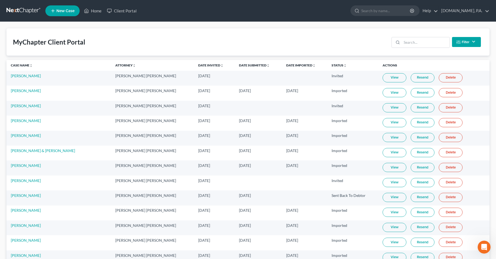
click at [471, 37] on button "Filter" at bounding box center [466, 42] width 29 height 10
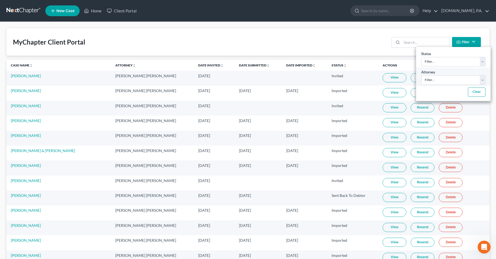
click at [457, 69] on div "Attorney Filter... [PERSON_NAME] [PERSON_NAME]" at bounding box center [453, 76] width 74 height 18
click at [457, 63] on select "Filter... Invited In Progress Ready To Review Reviewed Imported Sent Back To De…" at bounding box center [453, 61] width 64 height 9
select select "4"
click at [421, 57] on select "Filter... Invited In Progress Ready To Review Reviewed Imported Sent Back To De…" at bounding box center [453, 61] width 64 height 9
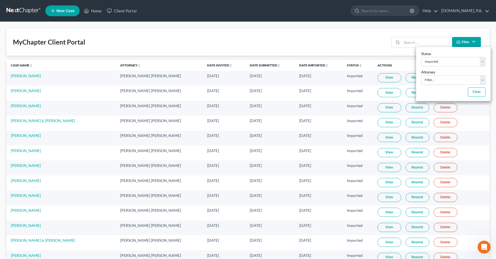
click at [347, 31] on div "MyChapter Client Portal Filter Status Filter... Invited In Progress Ready To Re…" at bounding box center [247, 41] width 483 height 27
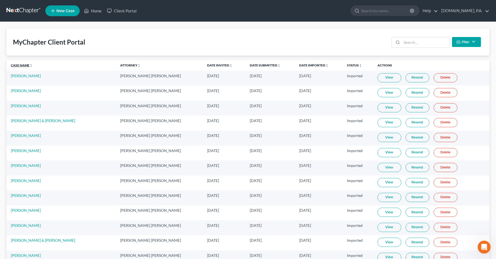
drag, startPoint x: 29, startPoint y: 64, endPoint x: 76, endPoint y: 150, distance: 98.1
click at [29, 64] on link "Case Name unfold_more expand_more expand_less" at bounding box center [22, 65] width 22 height 4
click at [303, 65] on link "Date Imported unfold_more expand_more expand_less" at bounding box center [313, 65] width 29 height 4
click at [306, 64] on link "Date Imported unfold_more expand_more expand_less" at bounding box center [314, 65] width 30 height 4
click at [420, 47] on div at bounding box center [420, 42] width 58 height 11
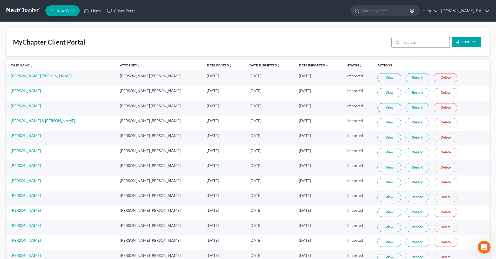
click at [421, 44] on input "search" at bounding box center [426, 42] width 48 height 10
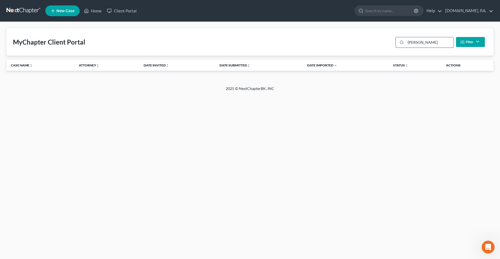
type input "[PERSON_NAME]"
click at [474, 39] on button "Filter" at bounding box center [470, 42] width 29 height 10
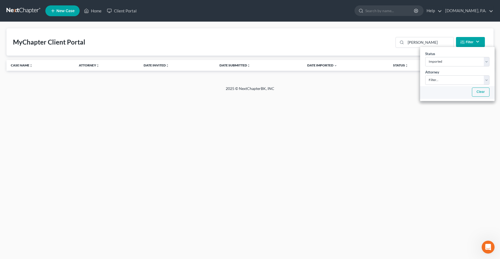
click at [474, 95] on button "Clear" at bounding box center [481, 91] width 18 height 9
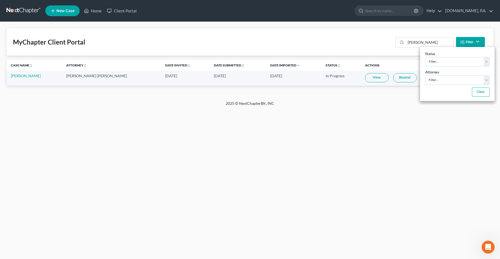
click at [341, 138] on div "Home New Case Client Portal [DOMAIN_NAME], P.A. [PERSON_NAME][EMAIL_ADDRESS][DO…" at bounding box center [250, 129] width 500 height 259
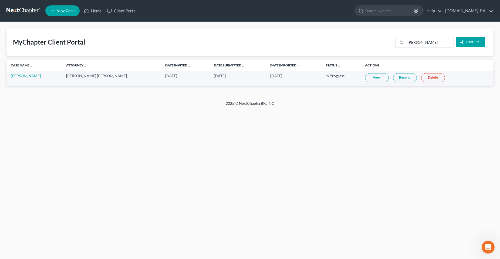
click at [468, 44] on button "Filter" at bounding box center [470, 42] width 29 height 10
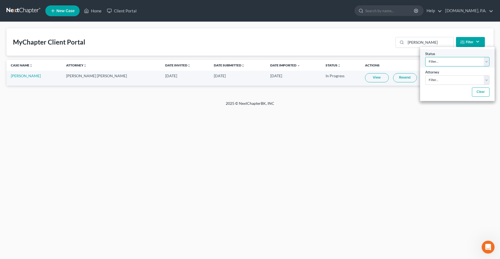
click at [450, 62] on select "Filter... Invited In Progress Ready To Review Reviewed Imported Sent Back To De…" at bounding box center [457, 61] width 64 height 9
select select "1"
click at [425, 57] on select "Filter... Invited In Progress Ready To Review Reviewed Imported Sent Back To De…" at bounding box center [457, 61] width 64 height 9
click at [475, 93] on button "Clear" at bounding box center [481, 91] width 18 height 9
click at [463, 57] on select "Filter... Invited In Progress Ready To Review Reviewed Imported Sent Back To De…" at bounding box center [457, 61] width 64 height 9
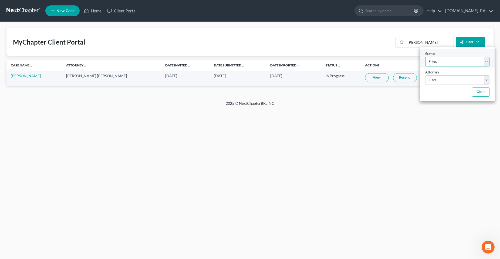
select select "1"
click at [425, 57] on select "Filter... Invited In Progress Ready To Review Reviewed Imported Sent Back To De…" at bounding box center [457, 61] width 64 height 9
drag, startPoint x: 409, startPoint y: 140, endPoint x: 408, endPoint y: 90, distance: 50.7
click at [408, 137] on div "Home New Case Client Portal [DOMAIN_NAME], P.A. [PERSON_NAME][EMAIL_ADDRESS][DO…" at bounding box center [250, 129] width 500 height 259
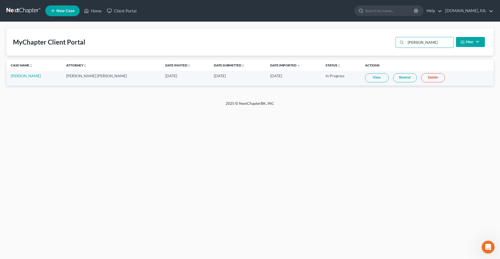
drag, startPoint x: 430, startPoint y: 46, endPoint x: 380, endPoint y: 49, distance: 49.3
click at [381, 49] on div "MyChapter Client Portal [PERSON_NAME] Filter Status Filter... Invited In Progre…" at bounding box center [249, 41] width 487 height 27
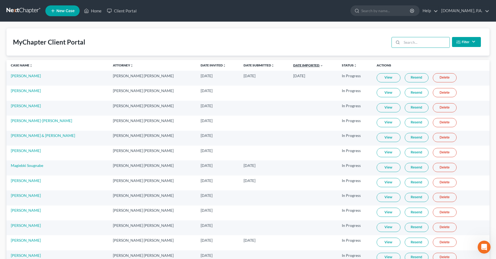
click at [310, 63] on link "Date Imported unfold_more expand_more expand_less" at bounding box center [308, 65] width 30 height 4
click at [309, 62] on th "Date Imported unfold_more expand_more expand_less" at bounding box center [313, 65] width 49 height 11
click at [310, 67] on sort-link "Date Imported unfold_more expand_more expand_less" at bounding box center [308, 65] width 30 height 4
click at [306, 64] on link "Date Imported unfold_more expand_more expand_less" at bounding box center [308, 65] width 30 height 4
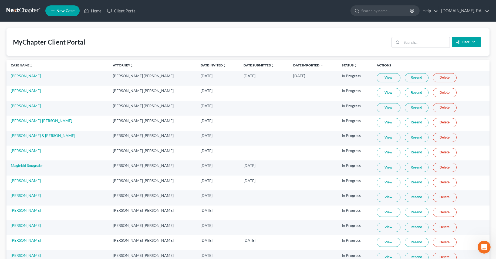
click at [467, 41] on button "Filter" at bounding box center [466, 42] width 29 height 10
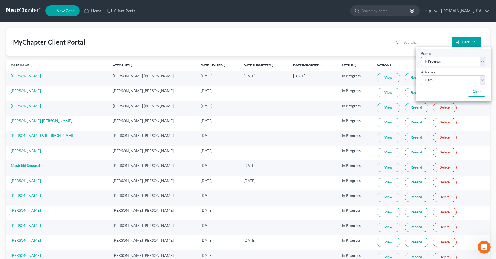
click at [442, 67] on div "Status Filter... Invited In Progress Ready To Review Reviewed Imported Sent Bac…" at bounding box center [453, 74] width 74 height 54
click at [421, 57] on select "Filter... Invited In Progress Ready To Review Reviewed Imported Sent Back To De…" at bounding box center [453, 61] width 64 height 9
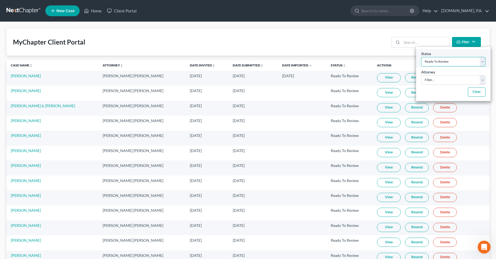
click at [447, 62] on select "Filter... Invited In Progress Ready To Review Reviewed Imported Sent Back To De…" at bounding box center [453, 61] width 64 height 9
click at [421, 57] on select "Filter... Invited In Progress Ready To Review Reviewed Imported Sent Back To De…" at bounding box center [453, 61] width 64 height 9
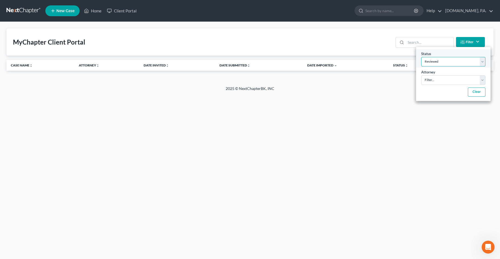
click at [450, 64] on select "Filter... Invited In Progress Ready To Review Reviewed Imported Sent Back To De…" at bounding box center [453, 61] width 64 height 9
select select "5"
click at [421, 57] on select "Filter... Invited In Progress Ready To Review Reviewed Imported Sent Back To De…" at bounding box center [453, 61] width 64 height 9
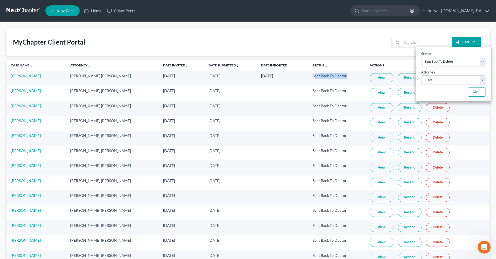
drag, startPoint x: 301, startPoint y: 76, endPoint x: 338, endPoint y: 77, distance: 36.4
click at [338, 77] on td "Sent Back To Debtor" at bounding box center [336, 78] width 57 height 15
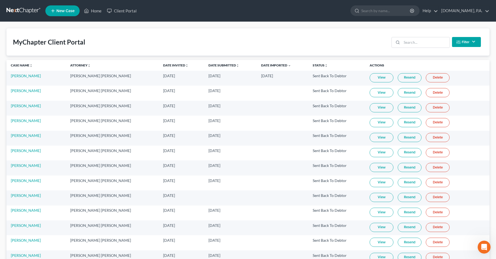
click at [280, 40] on div "MyChapter Client Portal Filter Status Filter... Invited In Progress Ready To Re…" at bounding box center [247, 41] width 483 height 27
